Goal: Transaction & Acquisition: Obtain resource

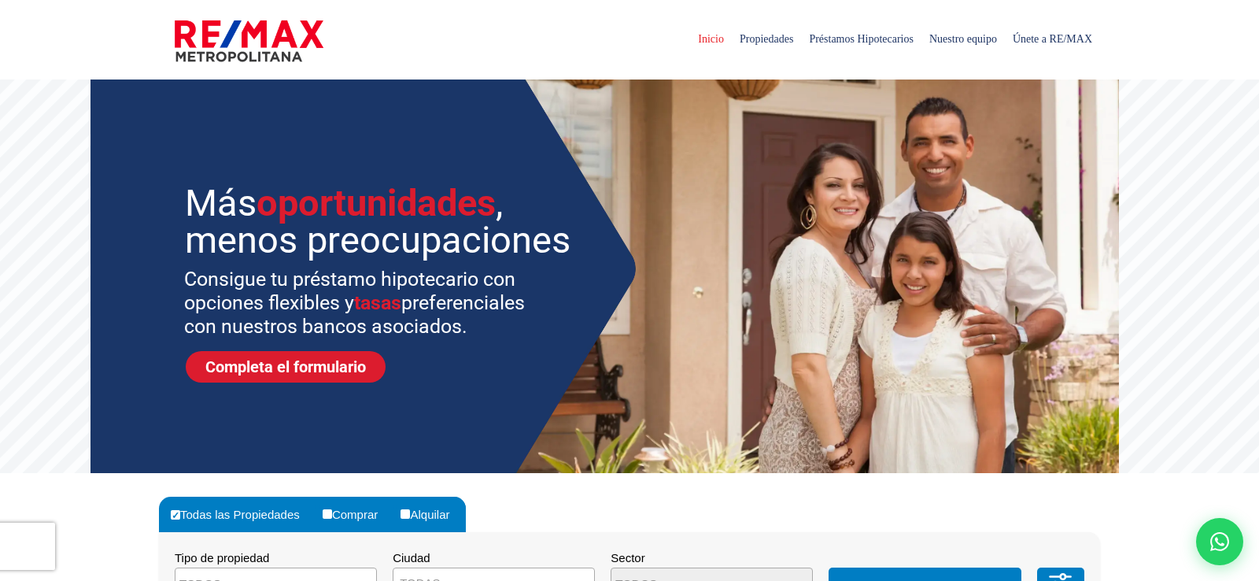
select select
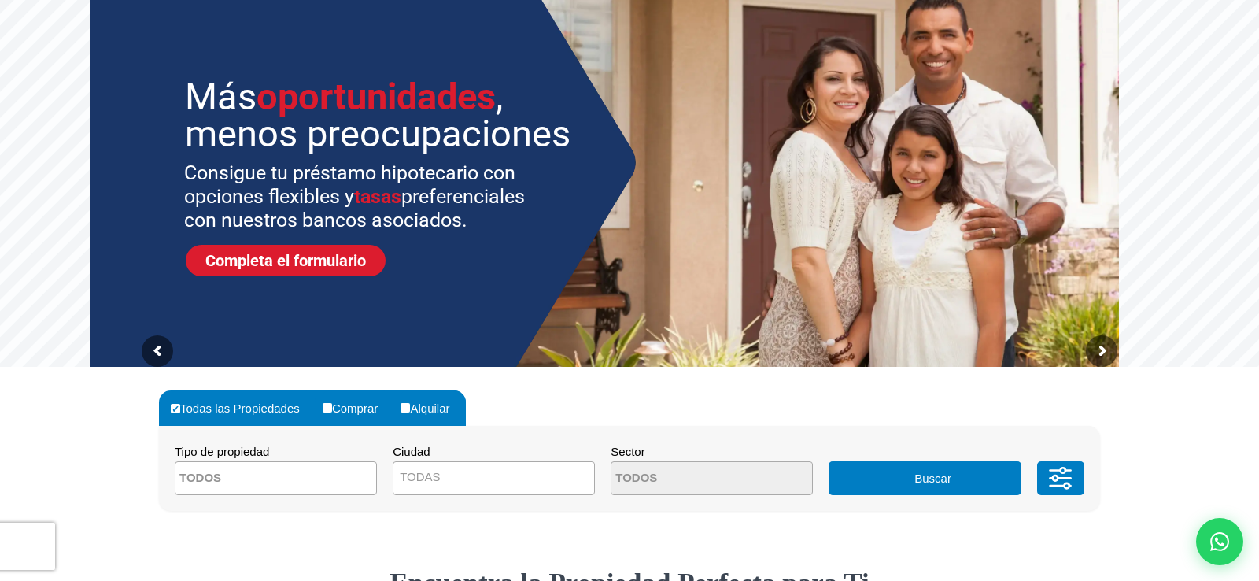
scroll to position [212, 0]
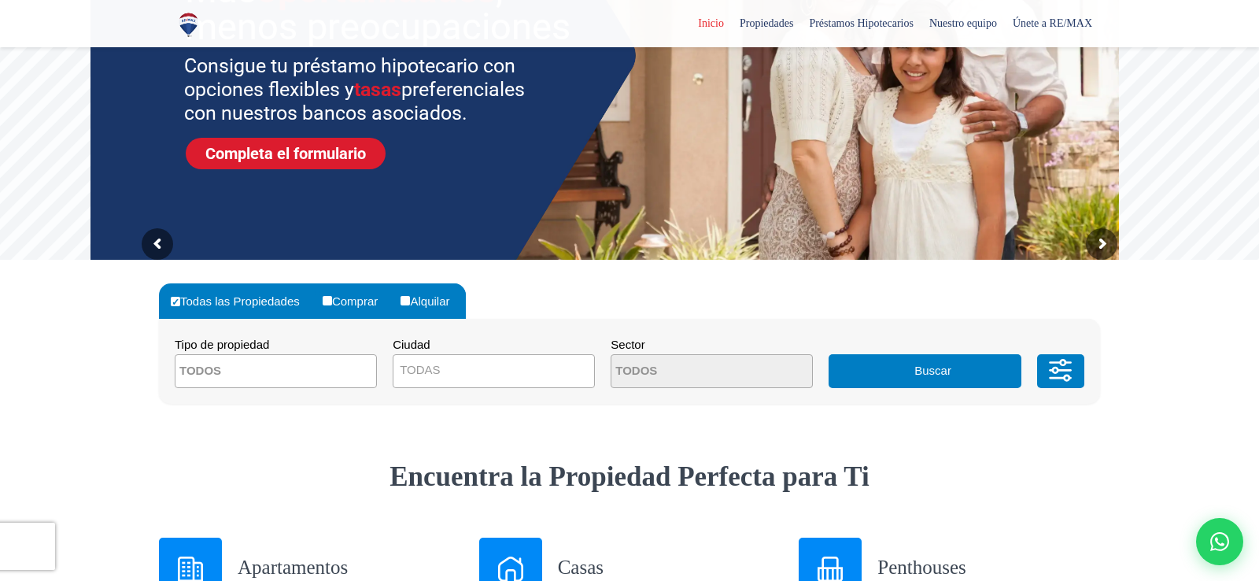
click at [463, 366] on span "TODAS" at bounding box center [493, 370] width 201 height 22
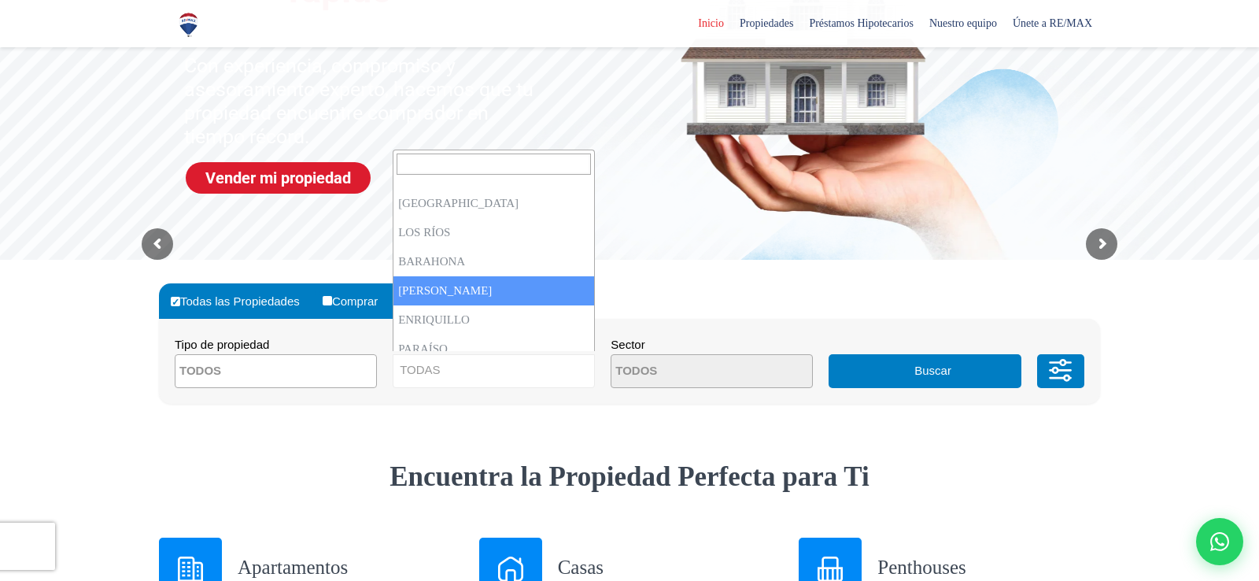
scroll to position [0, 0]
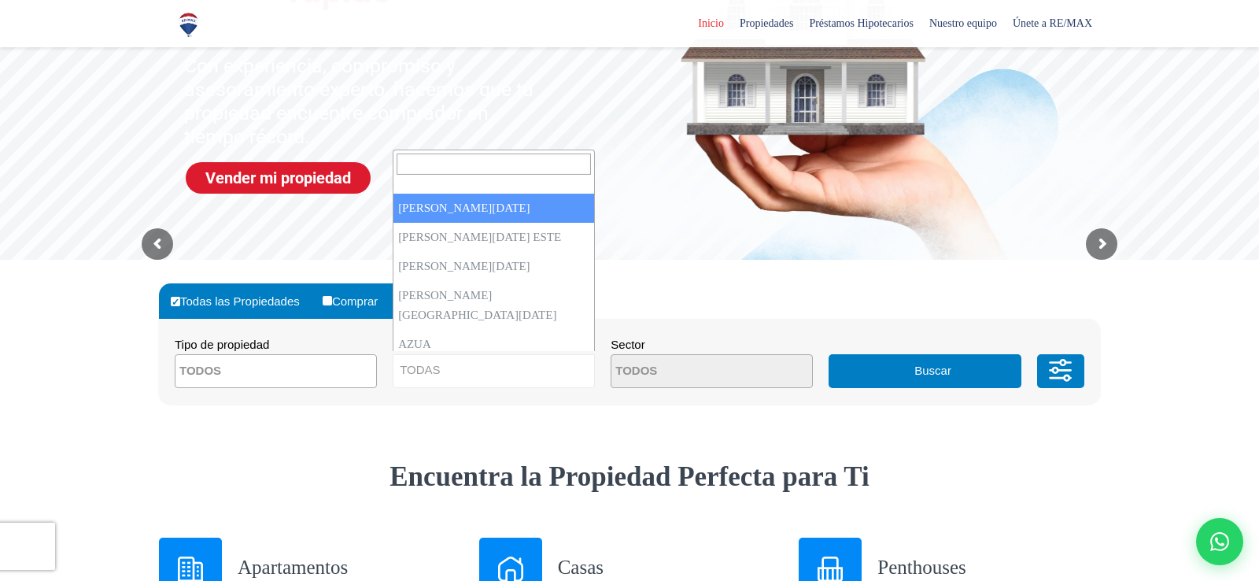
select select "1"
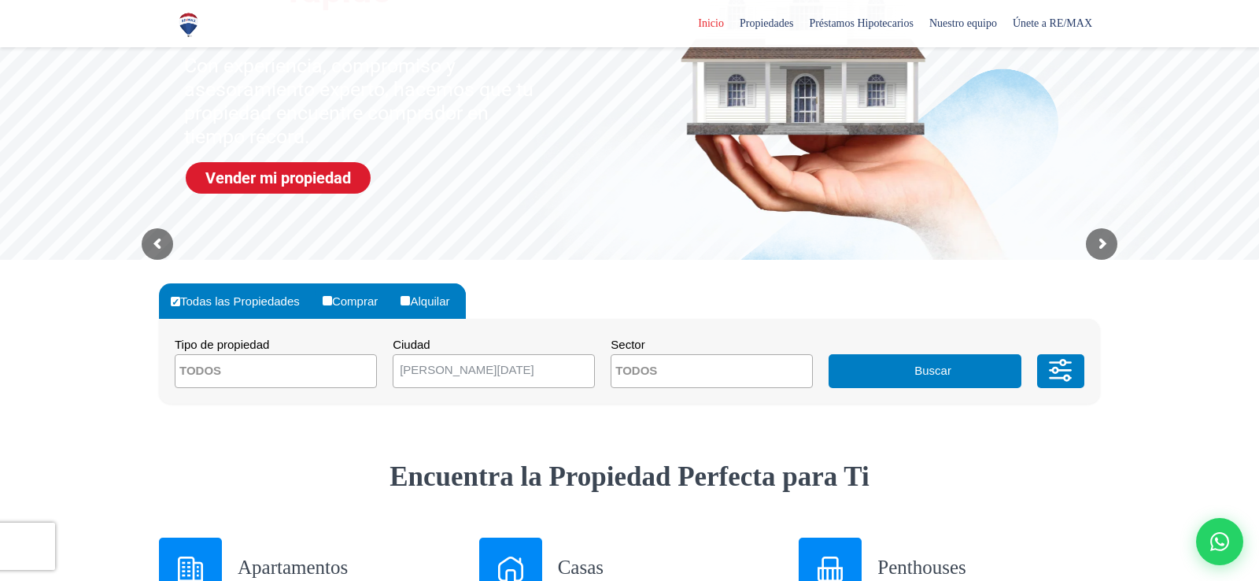
click at [710, 368] on textarea "Search" at bounding box center [687, 372] width 153 height 34
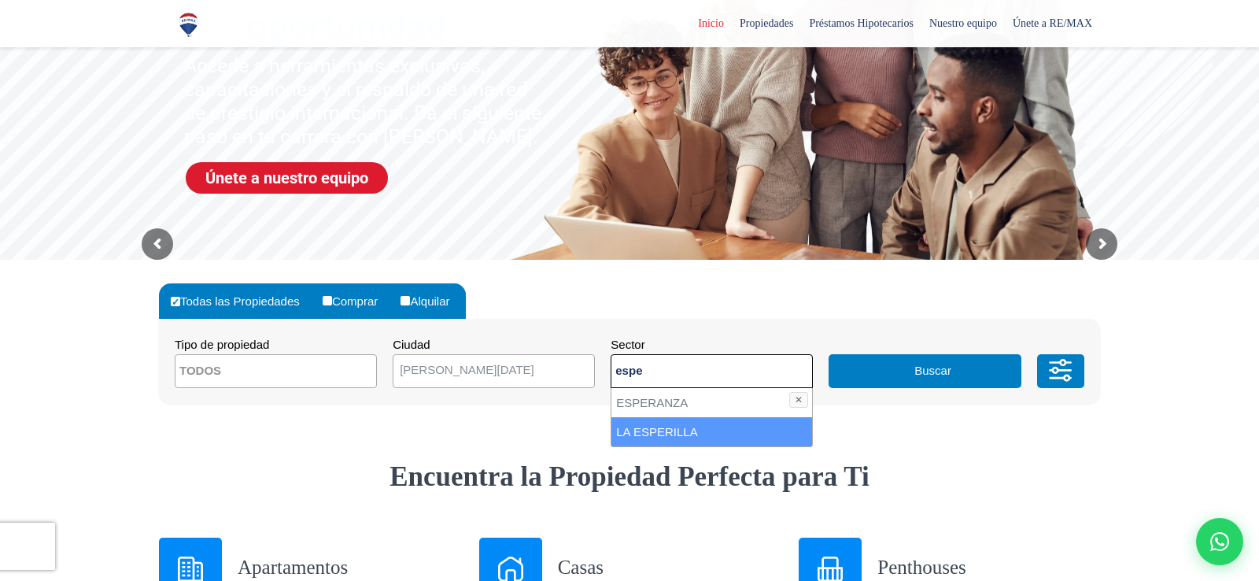
type textarea "espe"
click at [694, 440] on li "LA ESPERILLA" at bounding box center [711, 431] width 201 height 29
select select "180"
click at [708, 438] on li "LA ESPERILLA" at bounding box center [711, 431] width 201 height 29
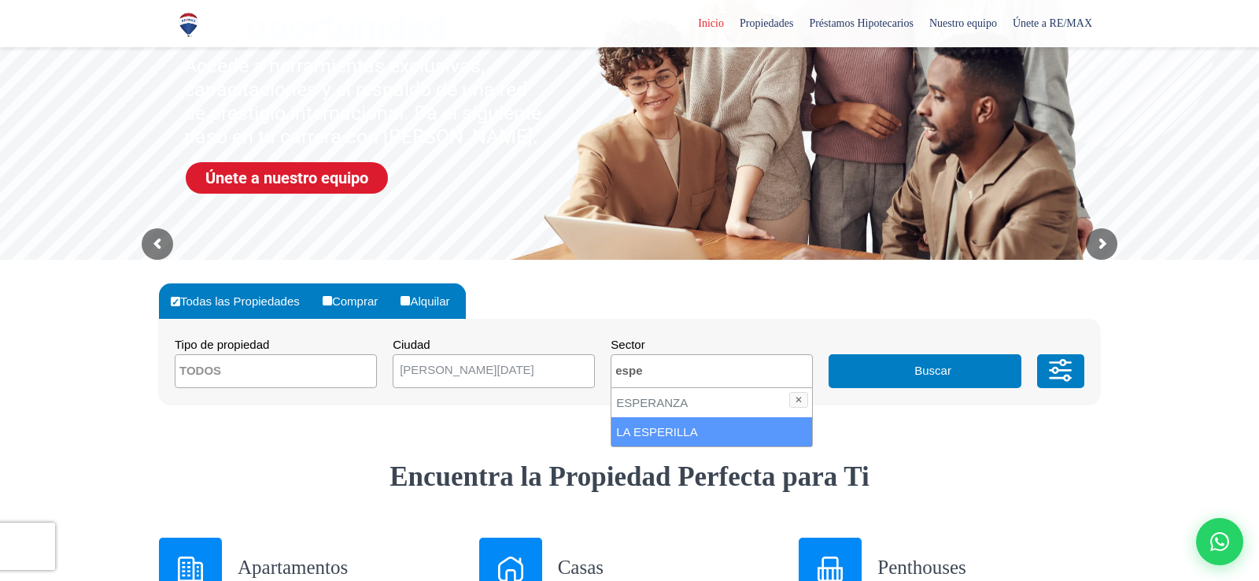
click at [709, 426] on li "LA ESPERILLA" at bounding box center [711, 431] width 201 height 29
select select "180"
click at [902, 371] on button "Buscar" at bounding box center [924, 371] width 192 height 34
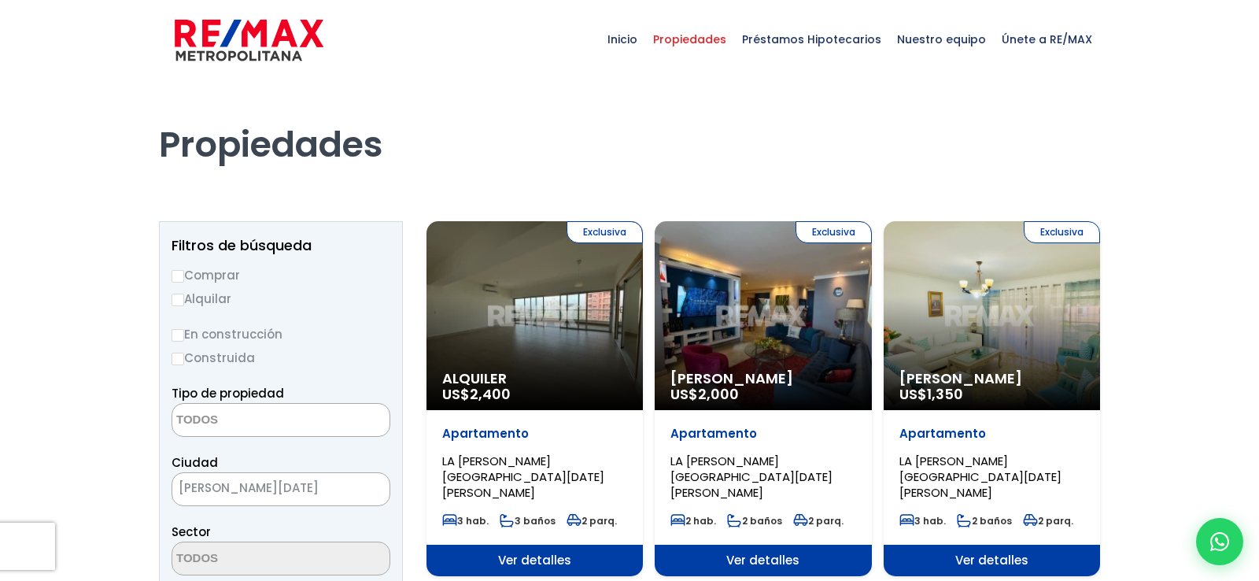
select select
click at [208, 302] on label "Alquilar" at bounding box center [281, 299] width 219 height 20
click at [184, 302] on input "Alquilar" at bounding box center [178, 299] width 13 height 13
radio input "true"
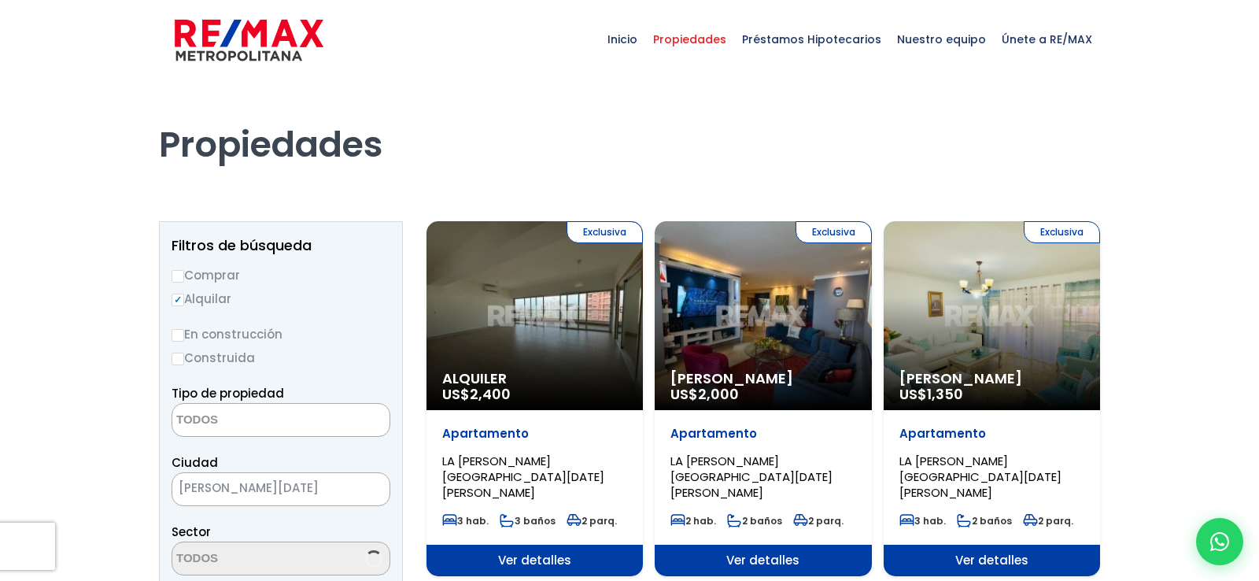
select select "180"
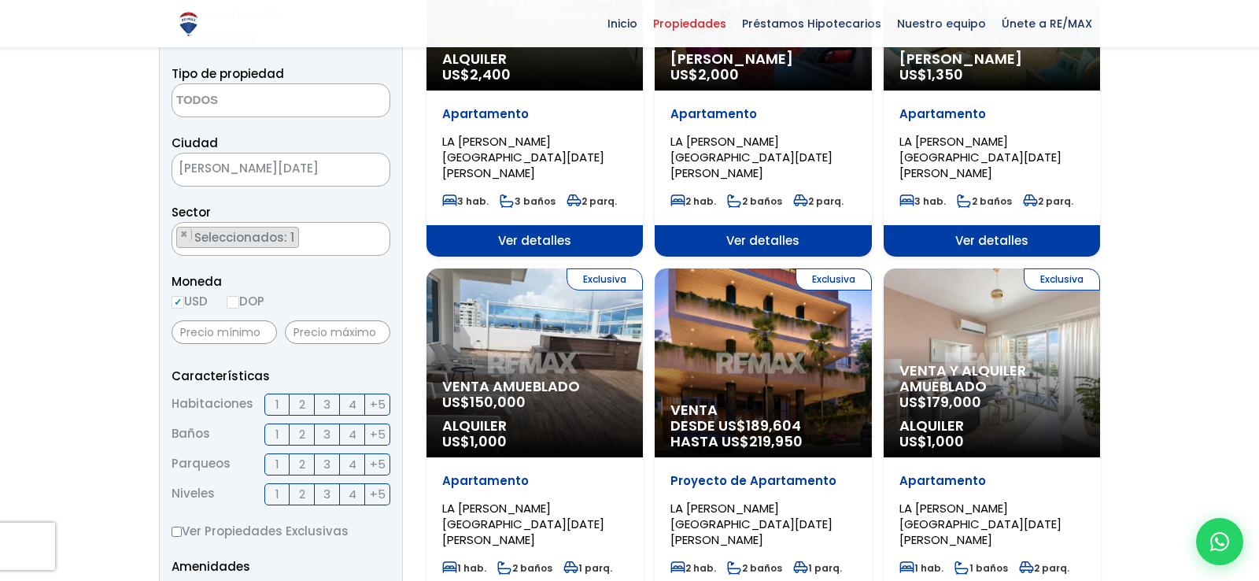
scroll to position [425, 0]
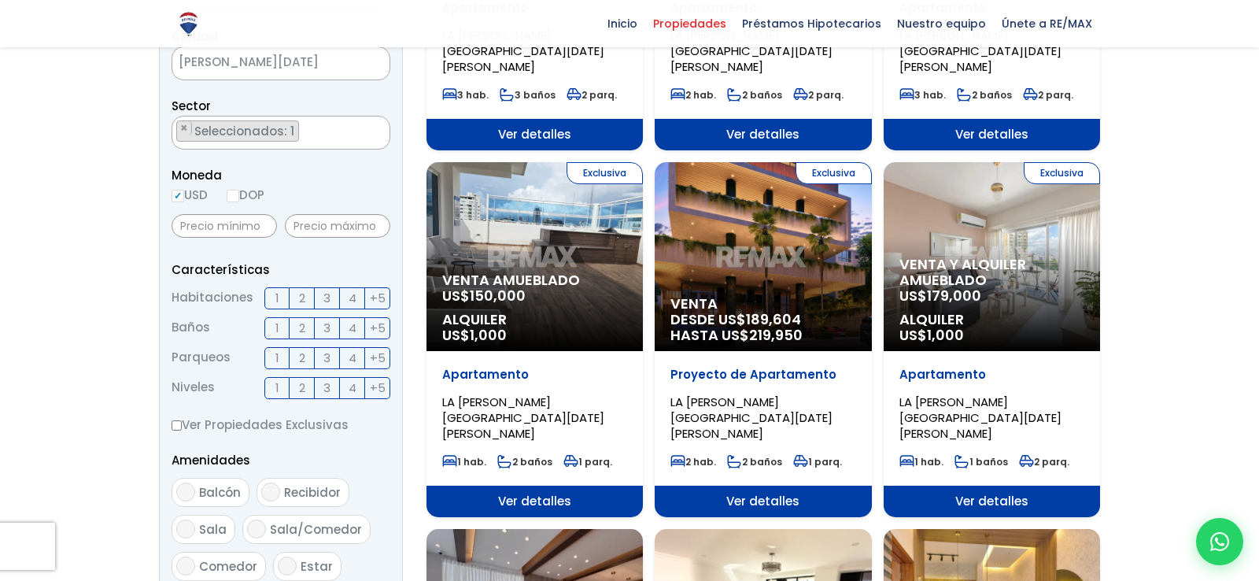
click at [278, 297] on span "1" at bounding box center [277, 298] width 4 height 20
click at [0, 0] on input "1" at bounding box center [0, 0] width 0 height 0
click at [298, 298] on label "2" at bounding box center [302, 298] width 25 height 22
click at [0, 0] on input "2" at bounding box center [0, 0] width 0 height 0
click at [276, 363] on span "1" at bounding box center [277, 358] width 4 height 20
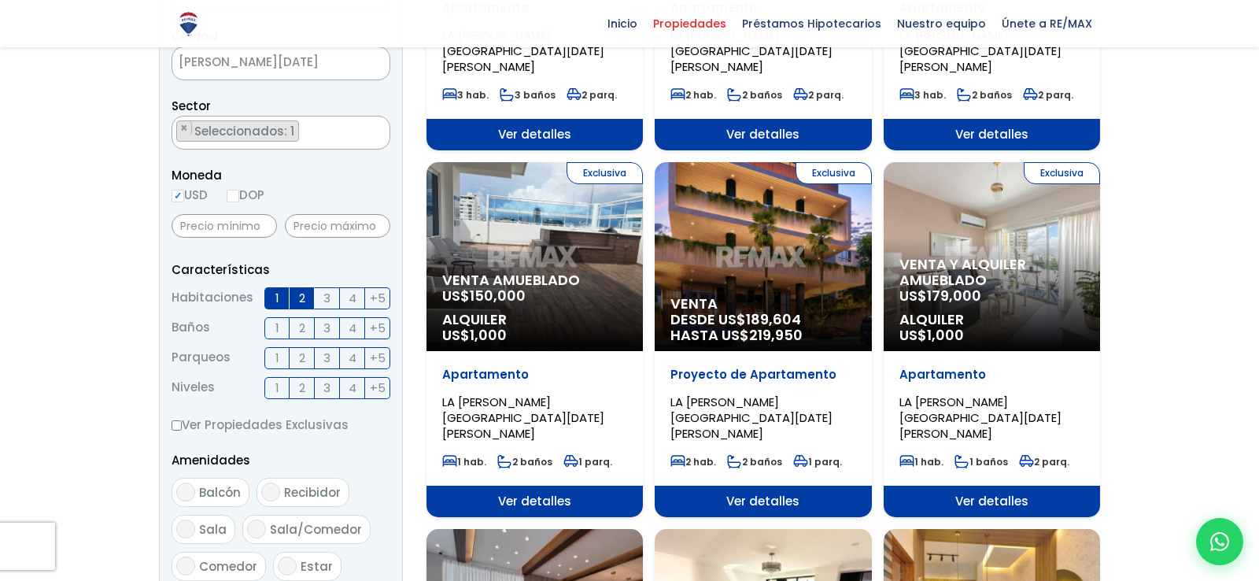
click at [0, 0] on input "1" at bounding box center [0, 0] width 0 height 0
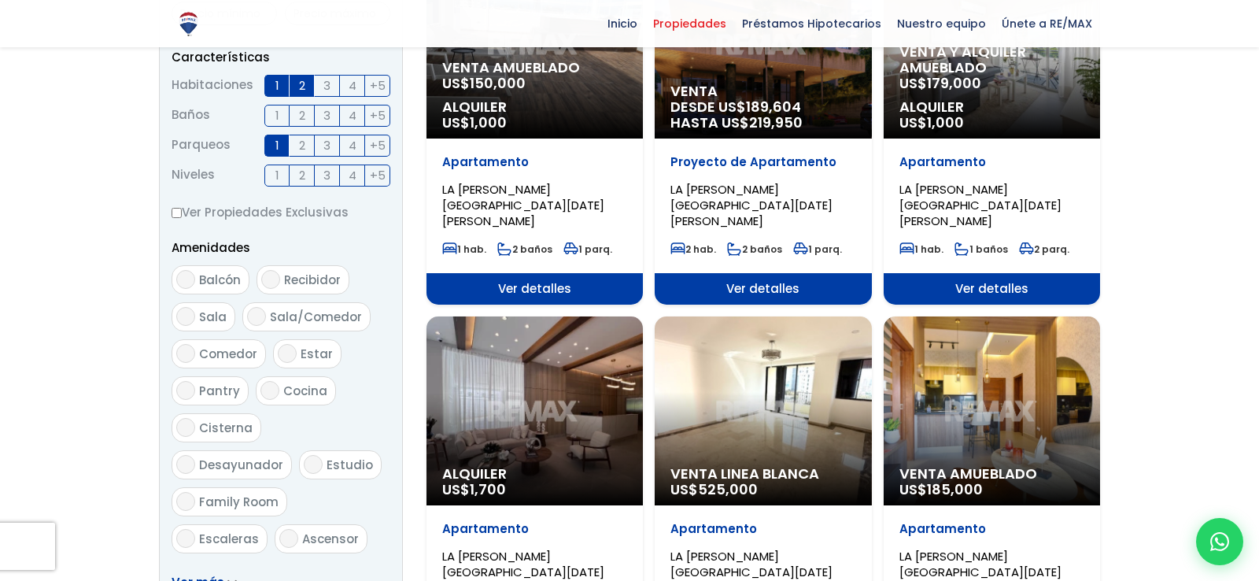
scroll to position [743, 0]
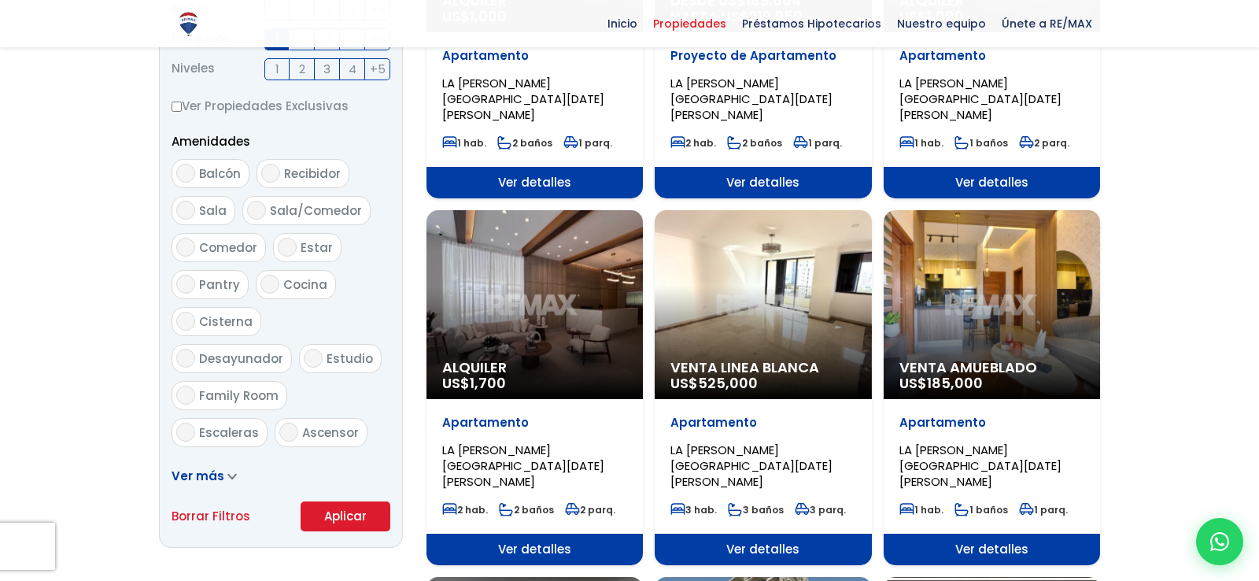
click at [227, 481] on span at bounding box center [231, 475] width 9 height 17
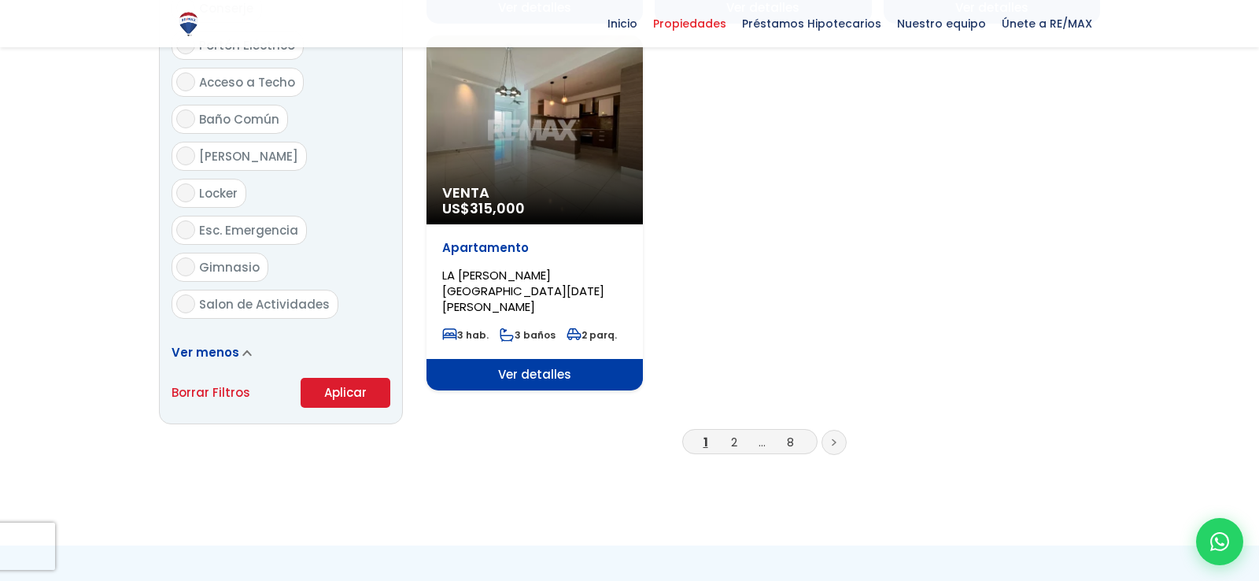
scroll to position [1912, 0]
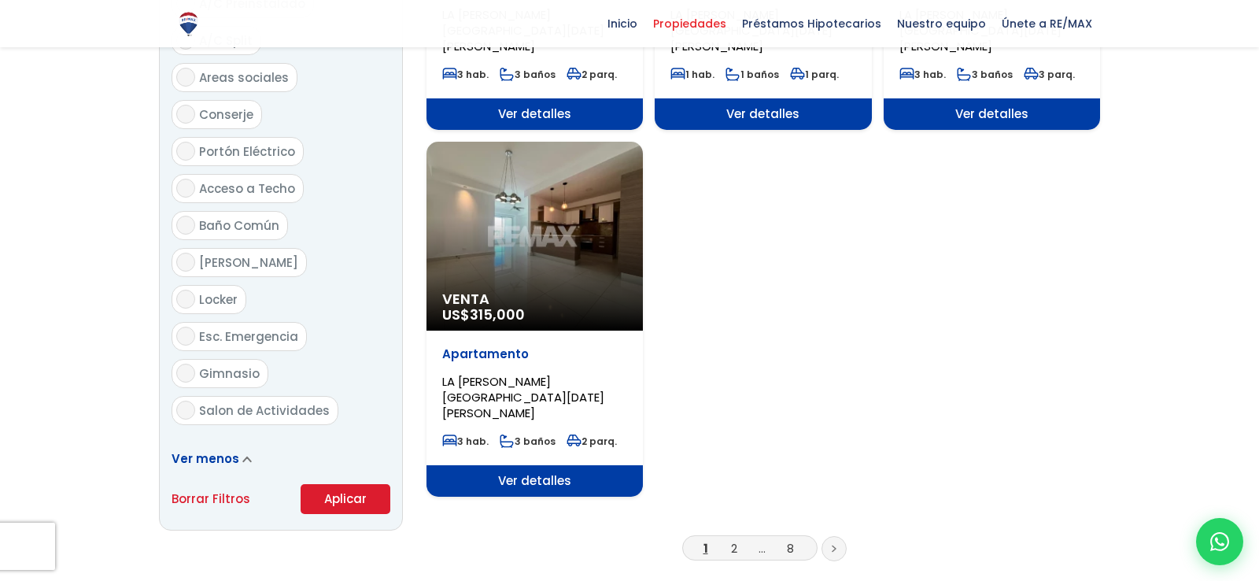
click at [362, 484] on button "Aplicar" at bounding box center [346, 499] width 90 height 30
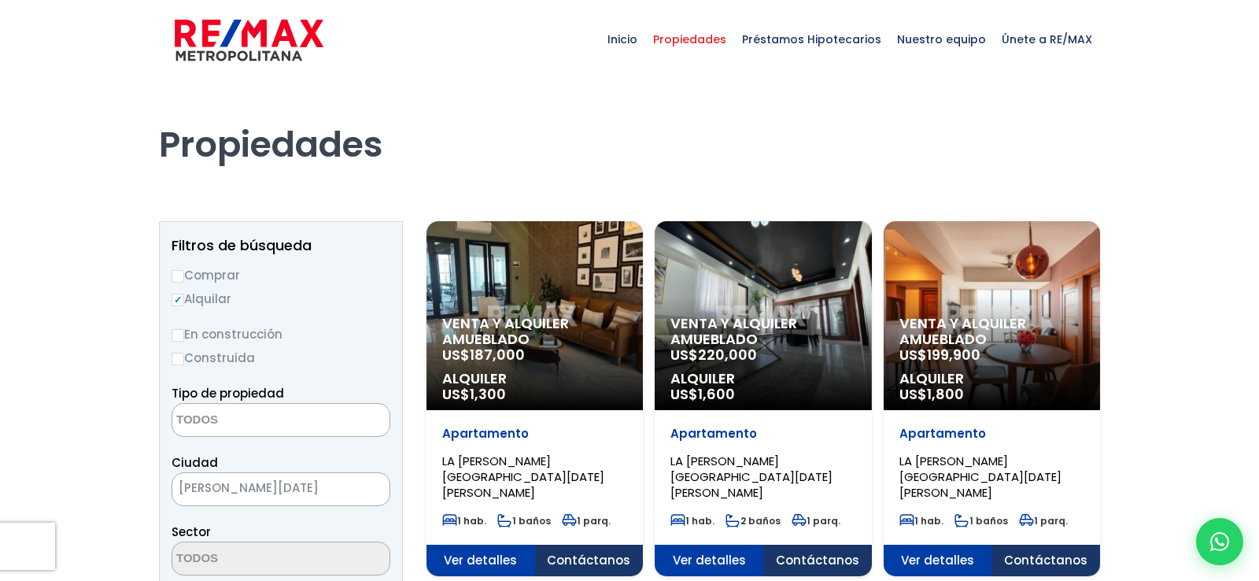
select select
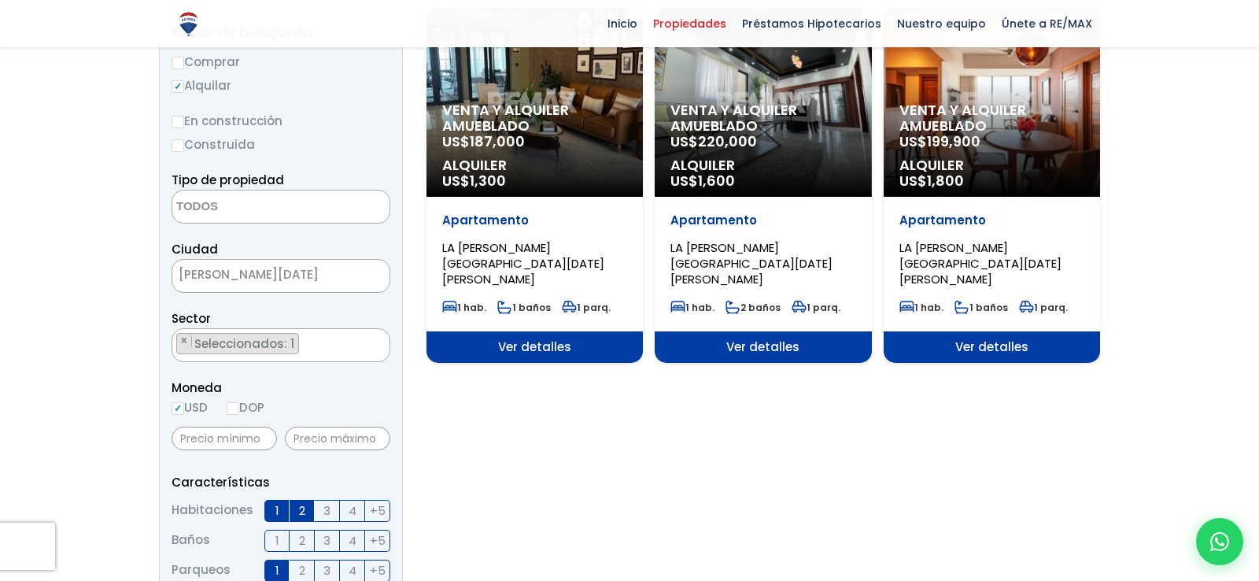
scroll to position [106, 0]
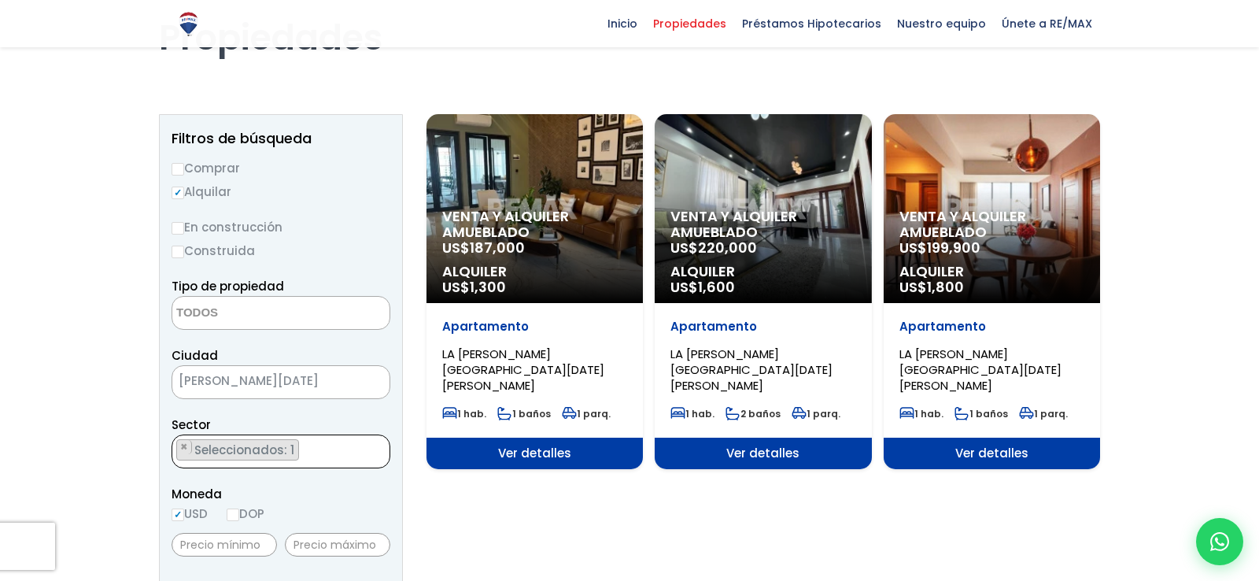
click at [313, 451] on ul "× Seleccionados: 1" at bounding box center [270, 452] width 197 height 34
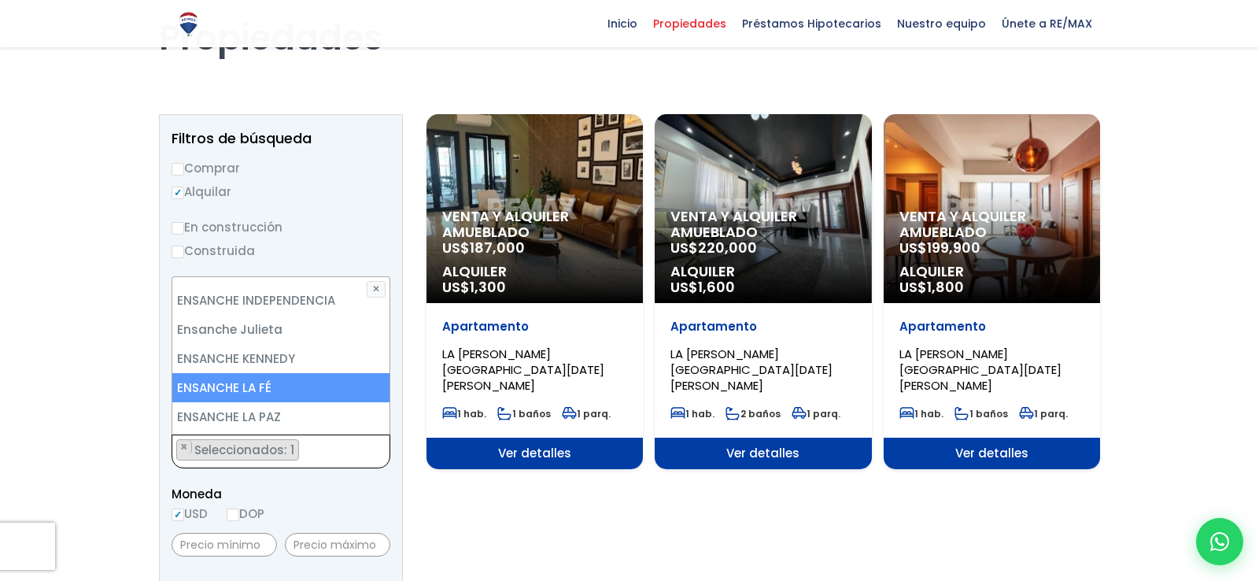
scroll to position [2293, 0]
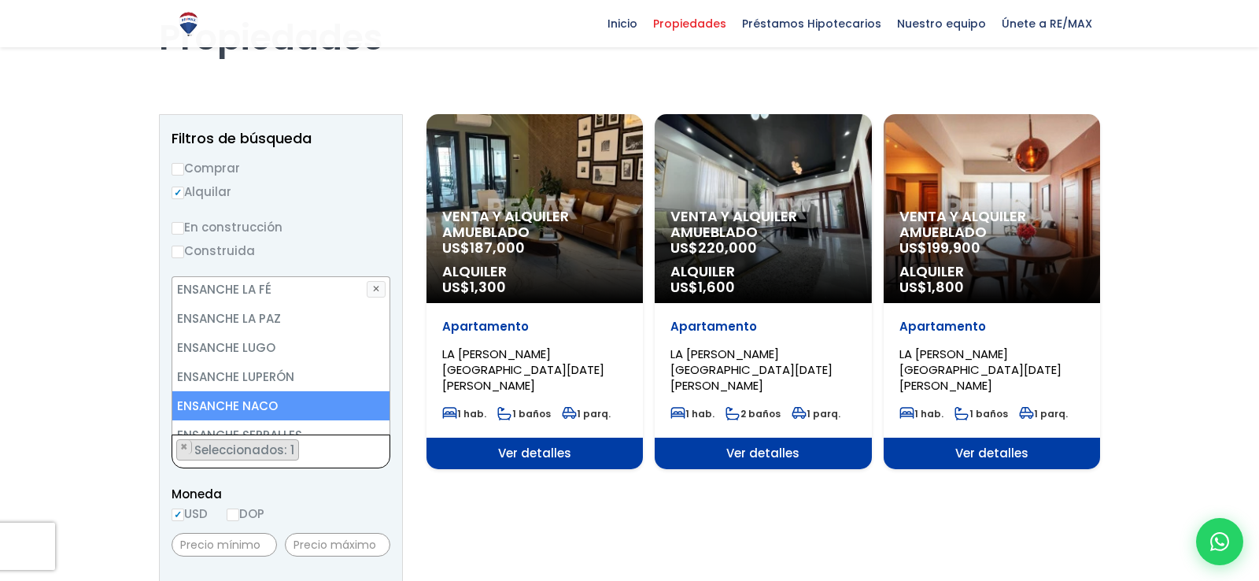
click at [308, 391] on li "ENSANCHE NACO" at bounding box center [280, 405] width 217 height 29
click at [277, 391] on li "ENSANCHE NACO" at bounding box center [280, 405] width 217 height 29
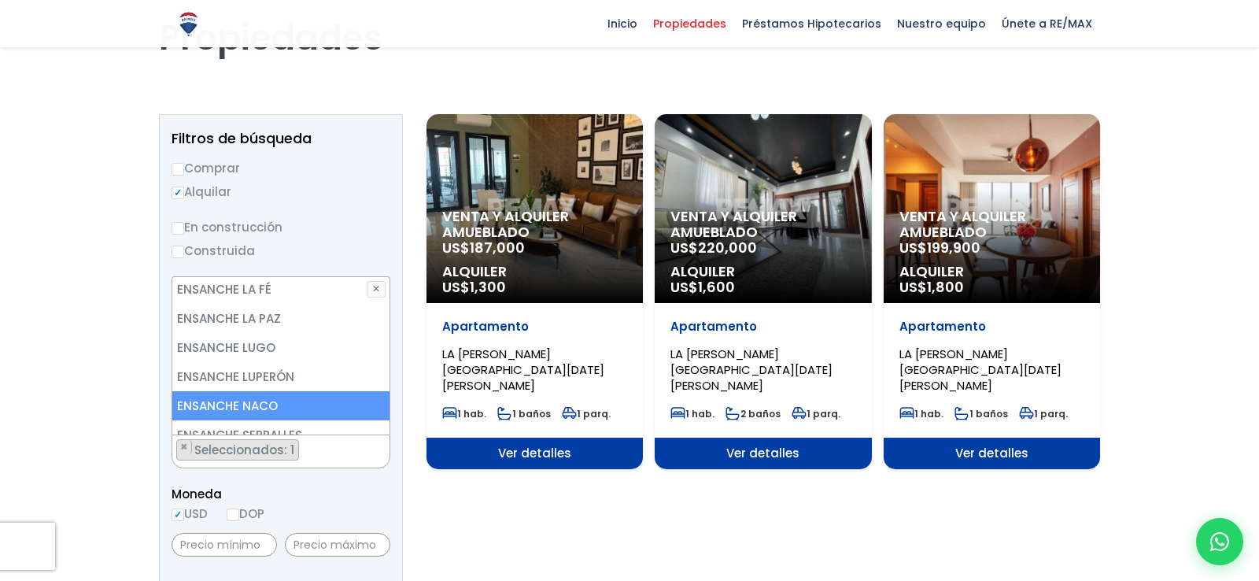
click at [232, 391] on li "ENSANCHE NACO" at bounding box center [280, 405] width 217 height 29
click at [239, 391] on li "ENSANCHE NACO" at bounding box center [280, 405] width 217 height 29
select select "180"
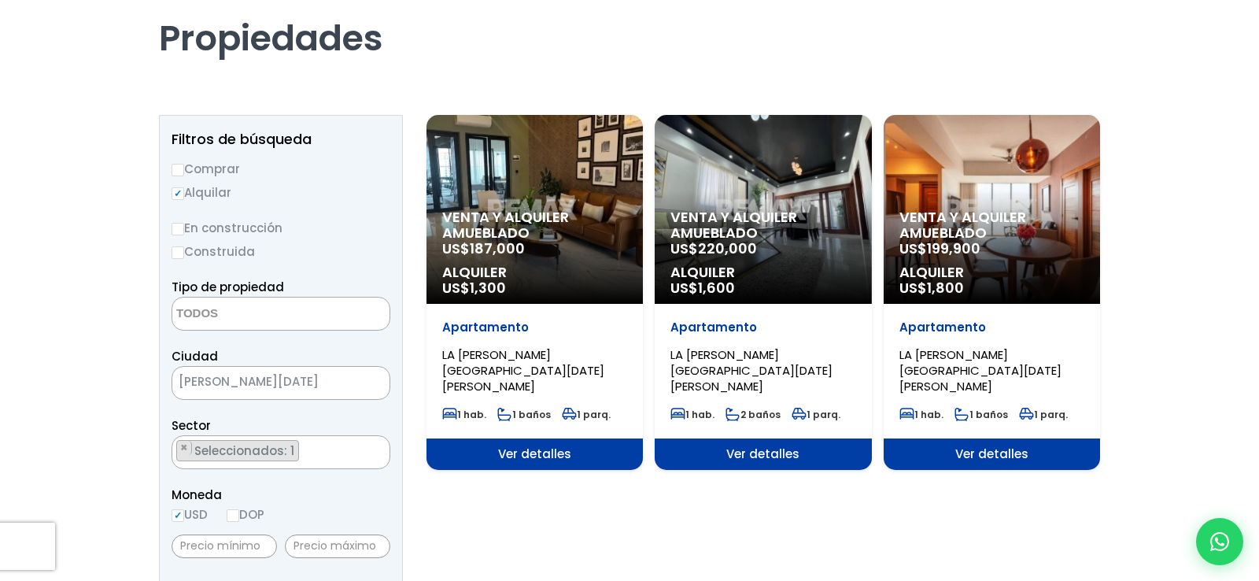
scroll to position [0, 0]
